Goal: Transaction & Acquisition: Subscribe to service/newsletter

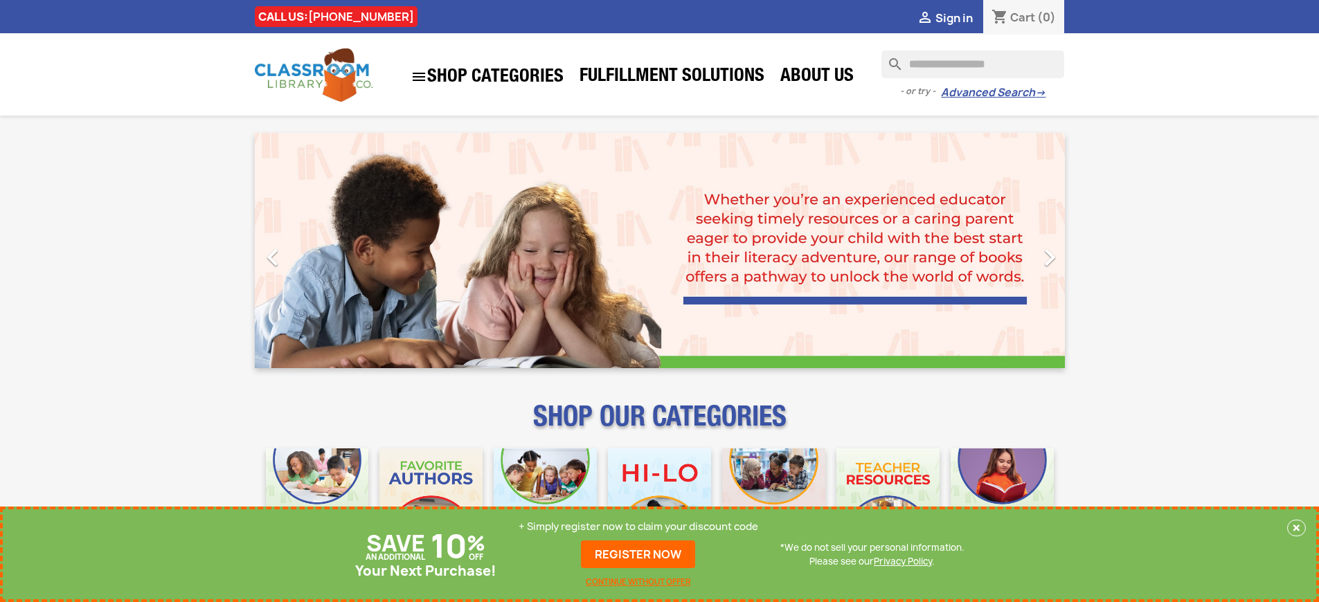
click at [638, 527] on p "+ Simply register now to claim your discount code" at bounding box center [637, 527] width 239 height 14
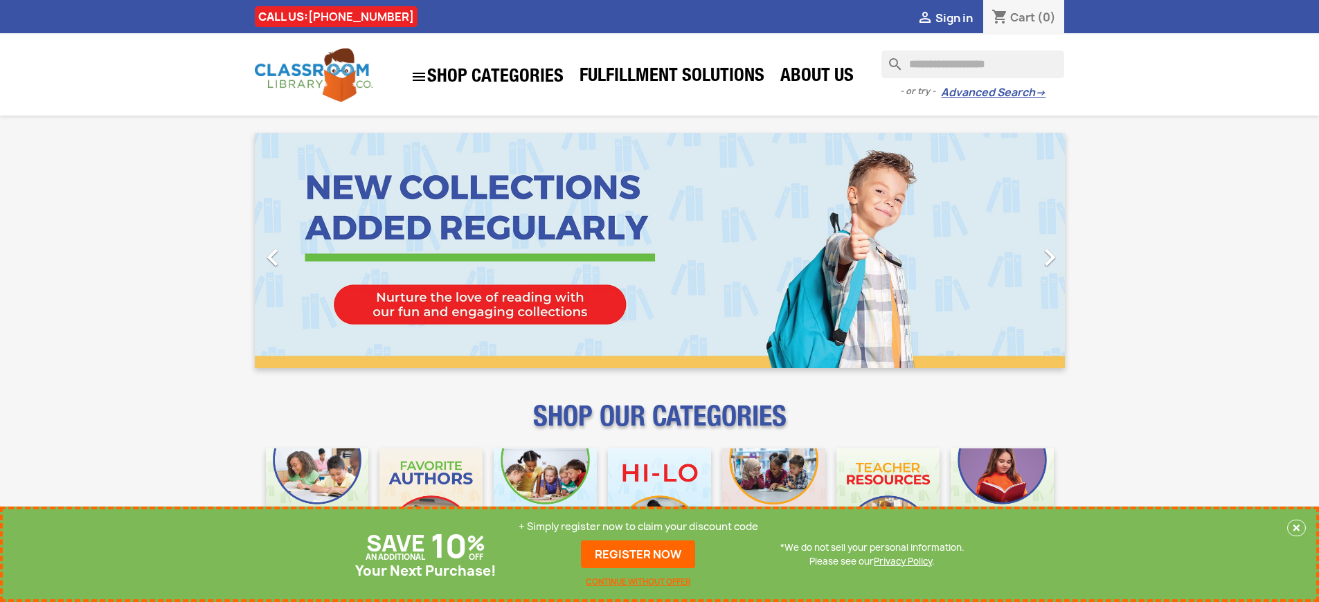
click at [638, 527] on p "+ Simply register now to claim your discount code" at bounding box center [637, 527] width 239 height 14
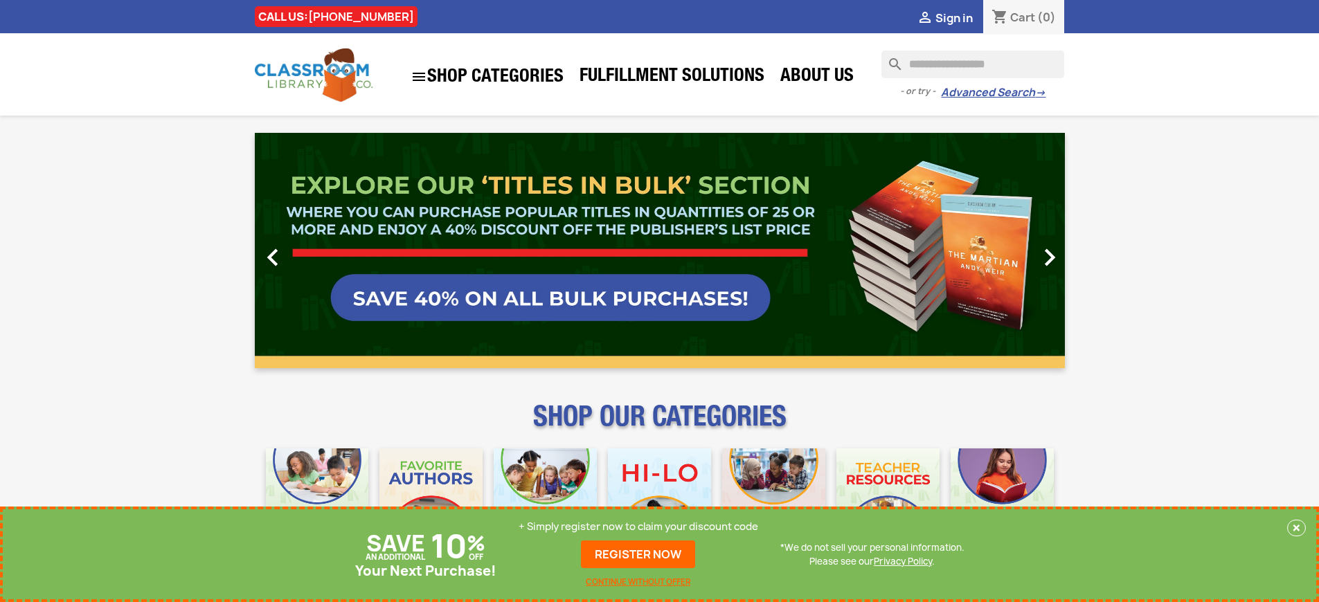
click at [638, 527] on p "+ Simply register now to claim your discount code" at bounding box center [637, 527] width 239 height 14
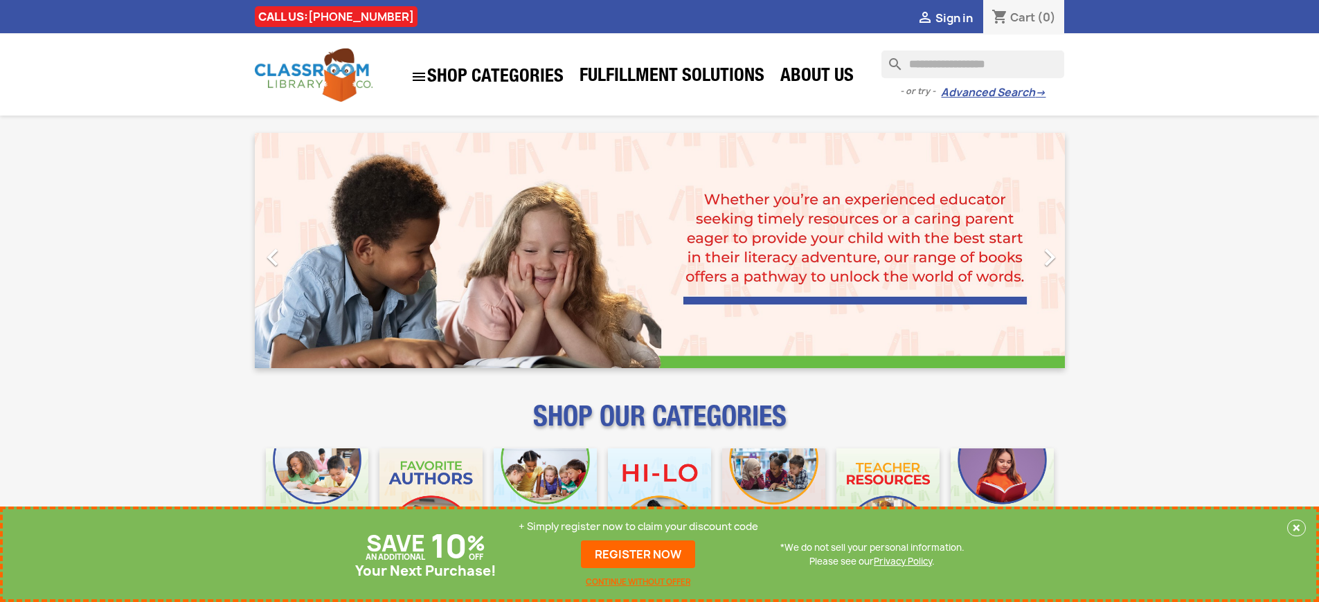
click at [638, 527] on p "+ Simply register now to claim your discount code" at bounding box center [637, 527] width 239 height 14
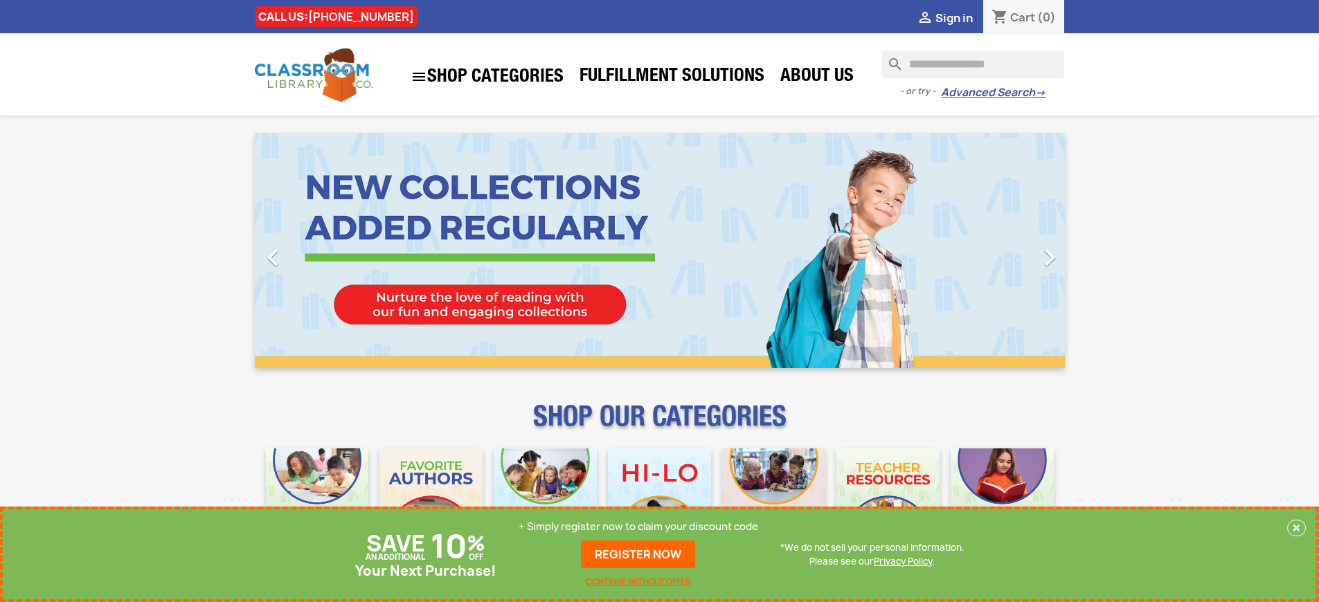
click at [638, 527] on p "+ Simply register now to claim your discount code" at bounding box center [637, 527] width 239 height 14
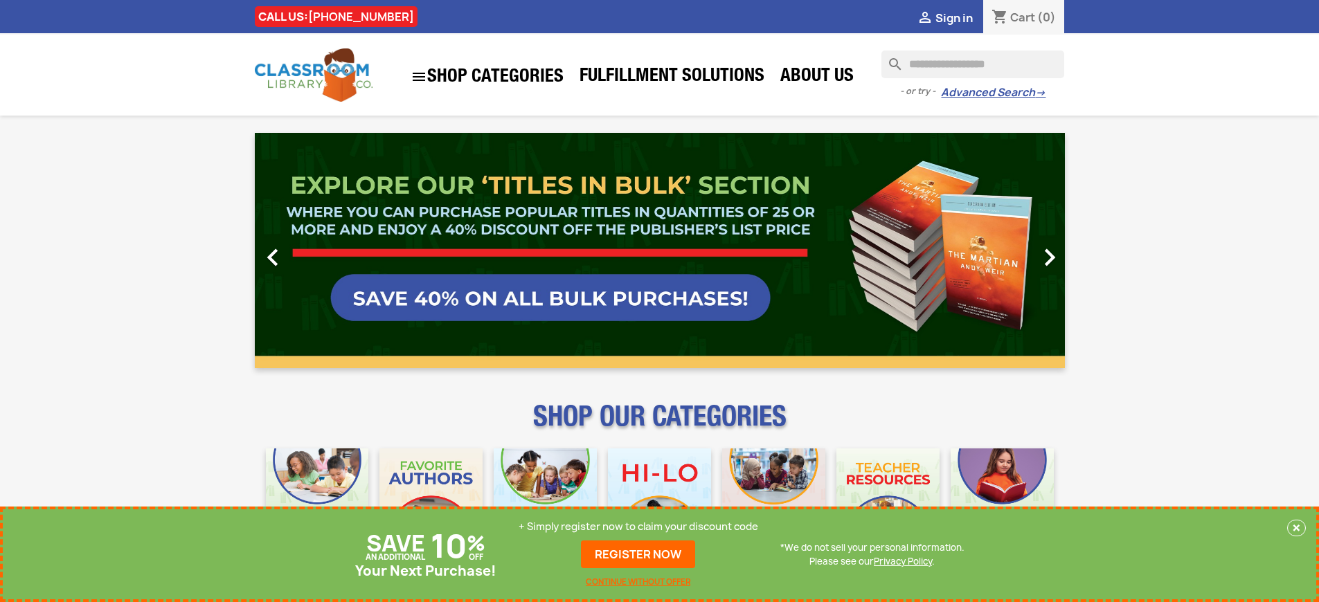
click at [638, 527] on p "+ Simply register now to claim your discount code" at bounding box center [637, 527] width 239 height 14
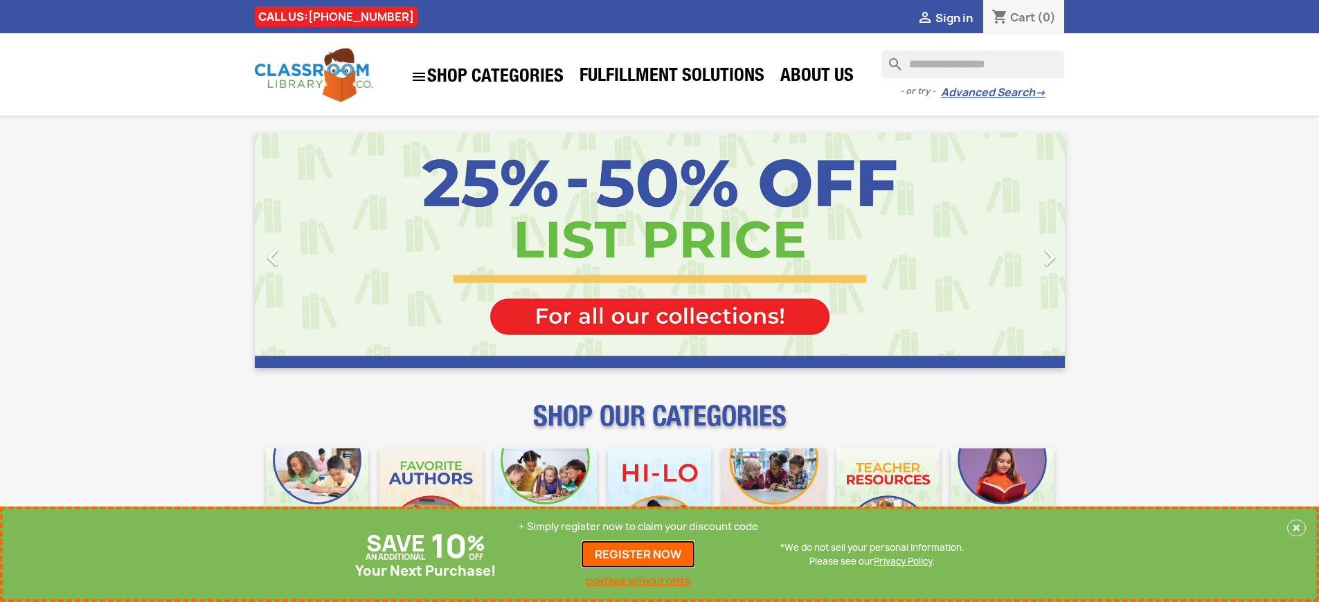
click at [638, 554] on link "REGISTER NOW" at bounding box center [638, 555] width 114 height 28
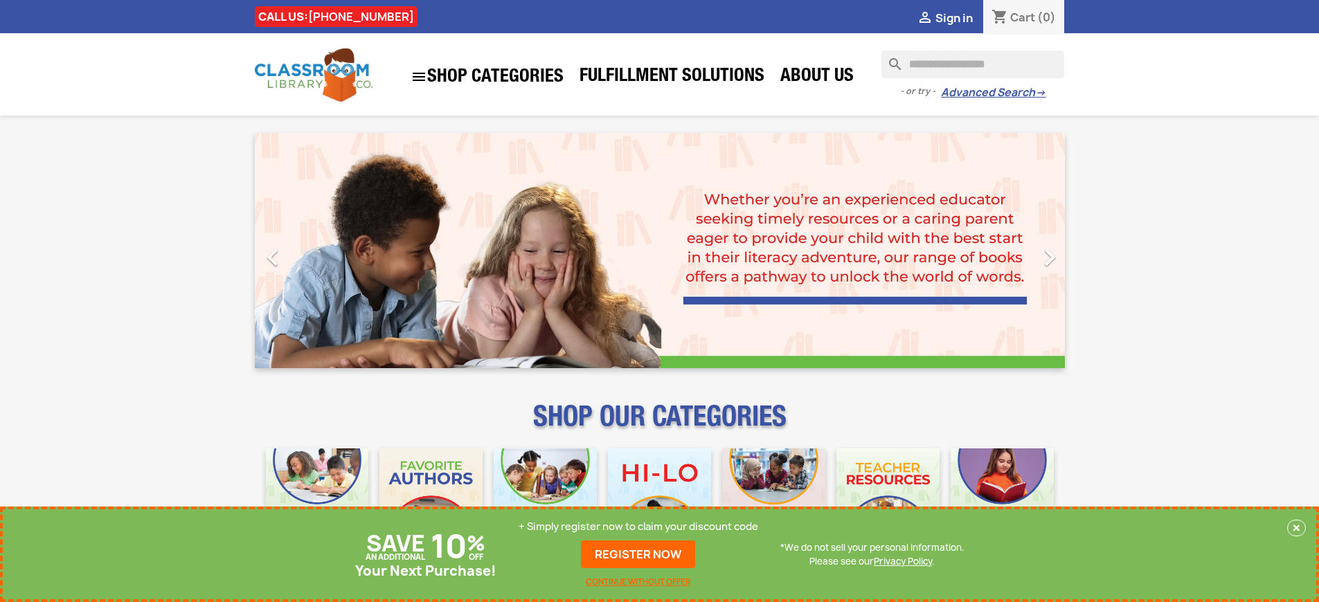
click at [638, 527] on p "+ Simply register now to claim your discount code" at bounding box center [637, 527] width 239 height 14
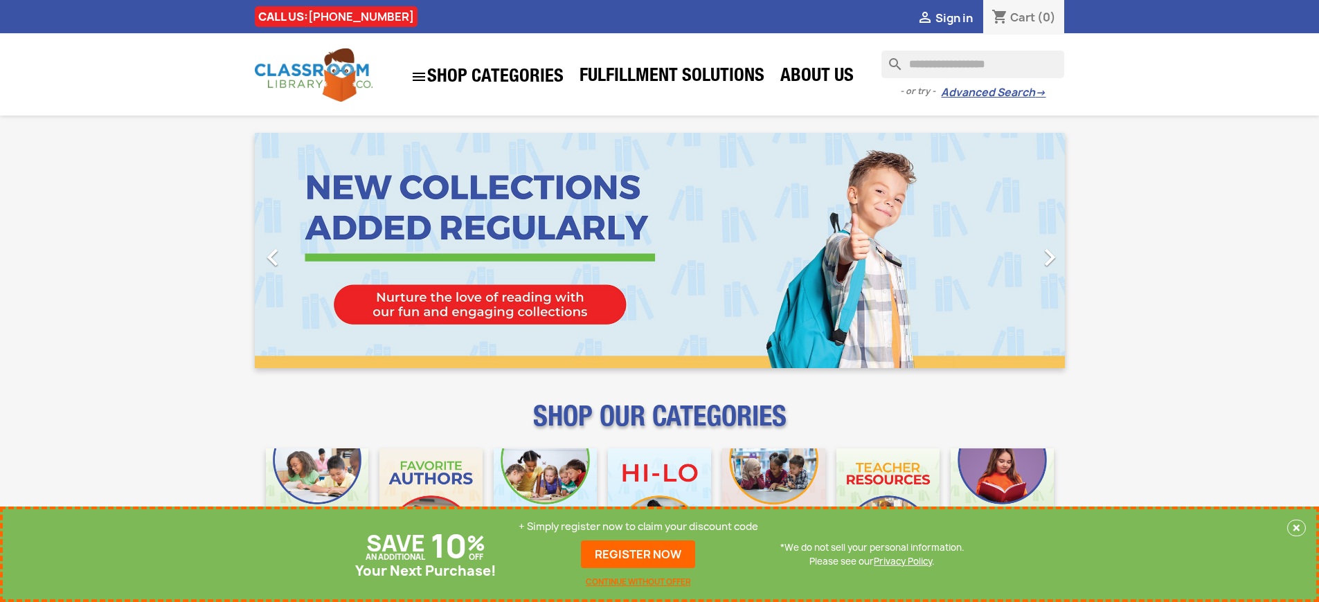
click at [638, 527] on p "+ Simply register now to claim your discount code" at bounding box center [637, 527] width 239 height 14
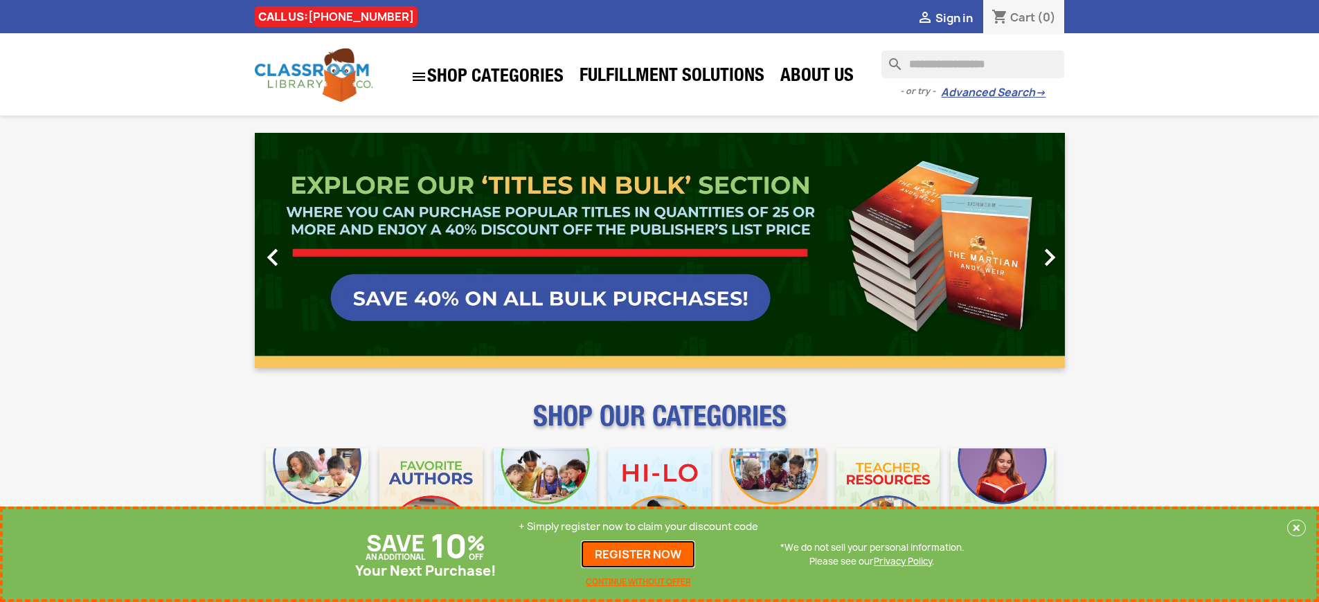
click at [638, 554] on link "REGISTER NOW" at bounding box center [638, 555] width 114 height 28
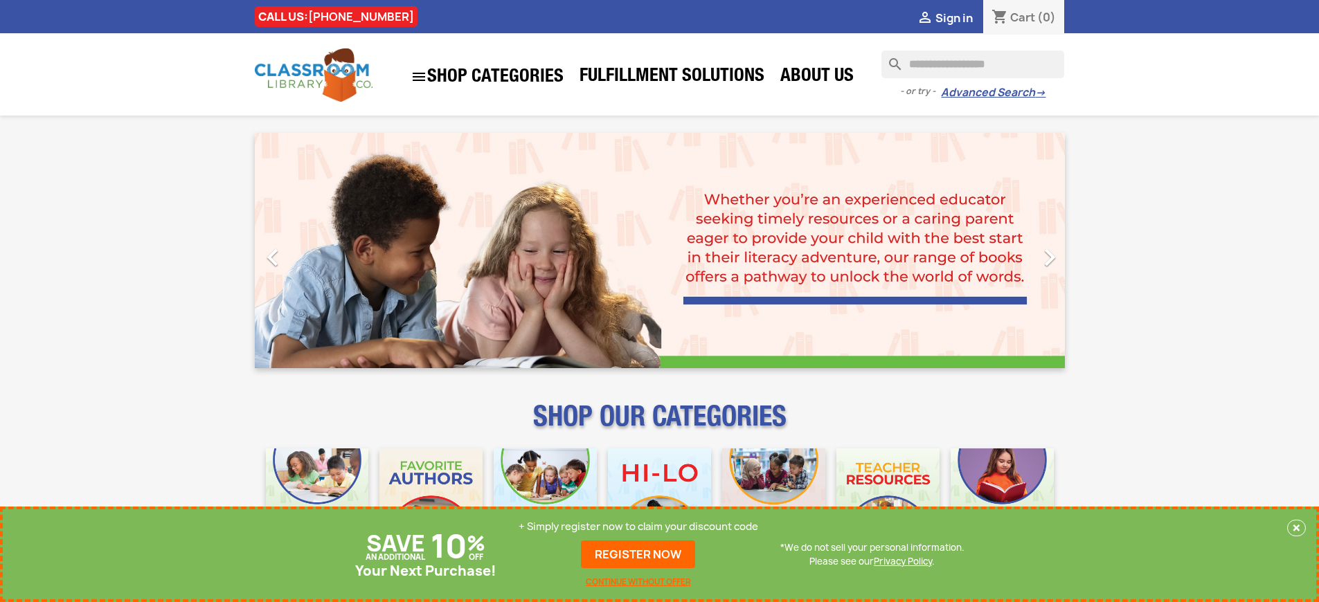
click at [638, 527] on p "+ Simply register now to claim your discount code" at bounding box center [637, 527] width 239 height 14
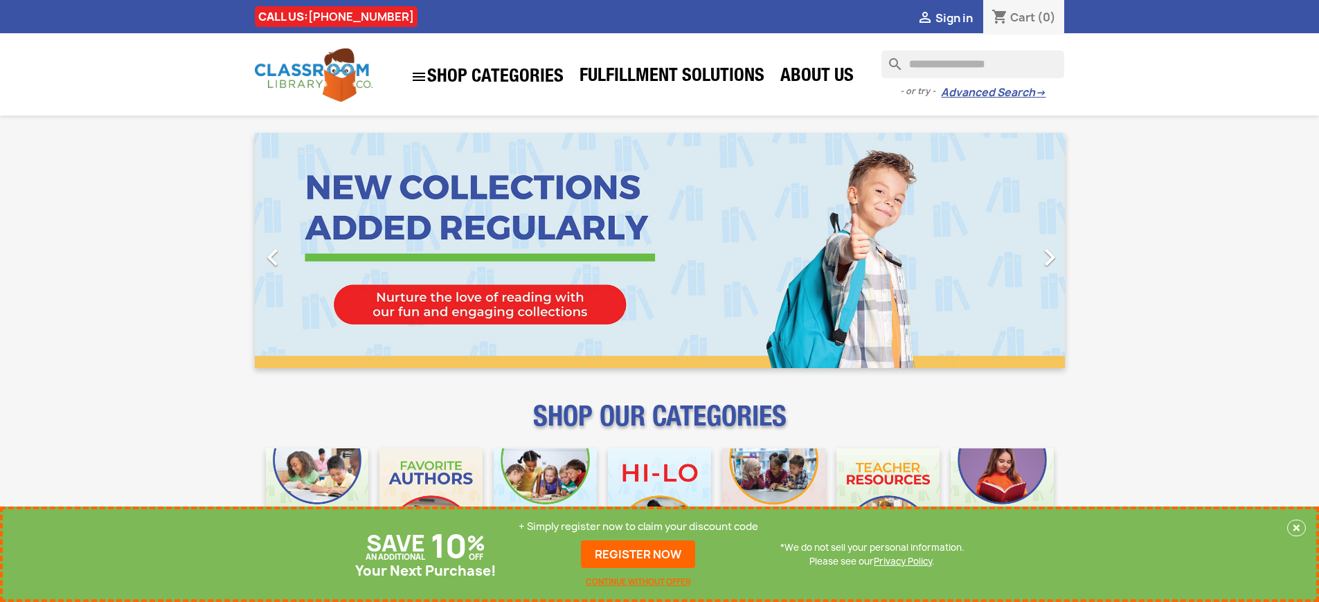
click at [638, 527] on p "+ Simply register now to claim your discount code" at bounding box center [637, 527] width 239 height 14
click at [638, 554] on link "REGISTER NOW" at bounding box center [638, 555] width 114 height 28
